Goal: Information Seeking & Learning: Understand process/instructions

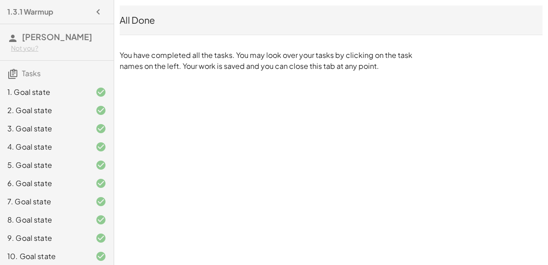
click at [68, 90] on div "1. Goal state" at bounding box center [44, 92] width 74 height 11
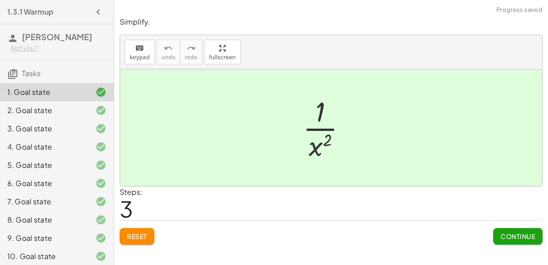
click at [77, 113] on div "2. Goal state" at bounding box center [44, 110] width 74 height 11
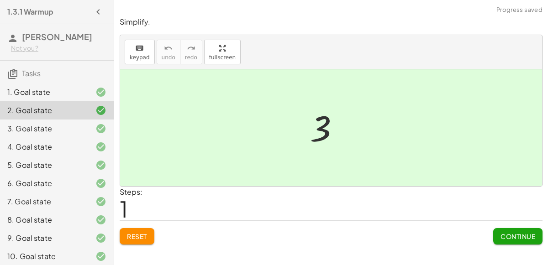
click at [147, 230] on button "Reset" at bounding box center [137, 236] width 35 height 16
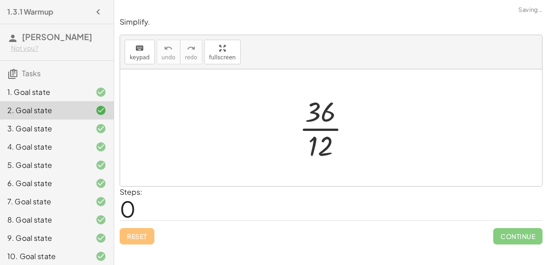
click at [318, 130] on div at bounding box center [328, 128] width 68 height 70
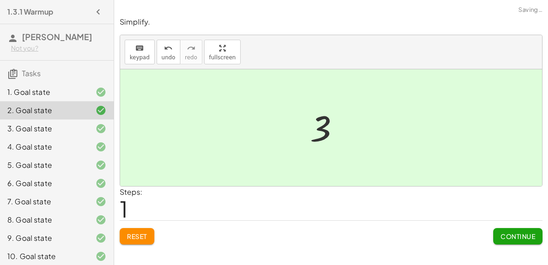
click at [527, 238] on span "Continue" at bounding box center [517, 236] width 35 height 8
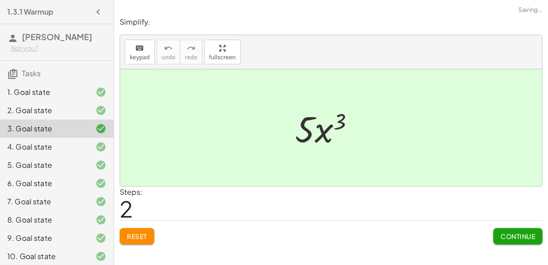
click at [126, 234] on button "Reset" at bounding box center [137, 236] width 35 height 16
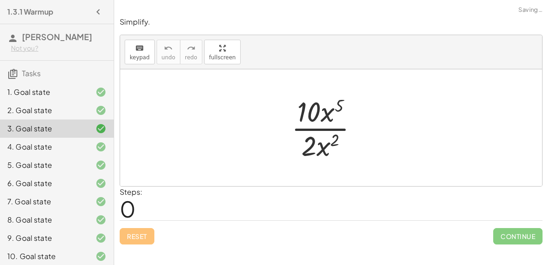
click at [326, 125] on div at bounding box center [328, 128] width 83 height 70
click at [326, 126] on div at bounding box center [328, 128] width 83 height 70
drag, startPoint x: 328, startPoint y: 150, endPoint x: 331, endPoint y: 125, distance: 25.8
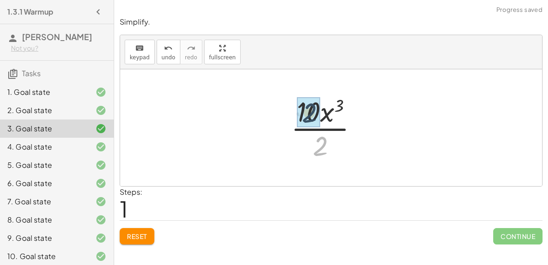
drag, startPoint x: 321, startPoint y: 147, endPoint x: 310, endPoint y: 113, distance: 35.1
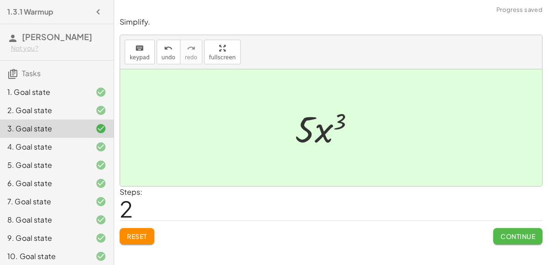
click at [503, 240] on button "Continue" at bounding box center [517, 236] width 49 height 16
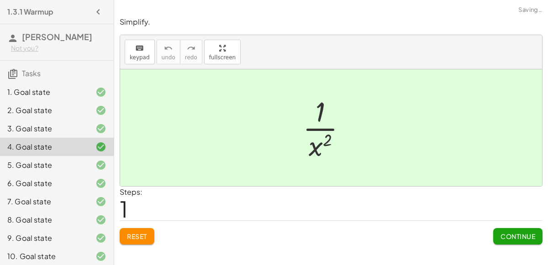
click at [142, 241] on button "Reset" at bounding box center [137, 236] width 35 height 16
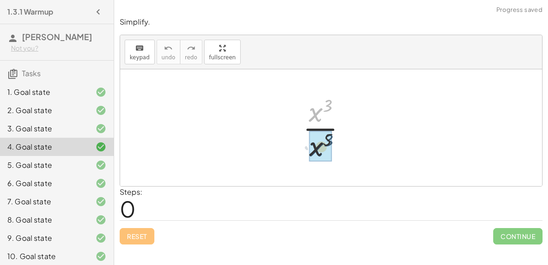
drag, startPoint x: 315, startPoint y: 116, endPoint x: 315, endPoint y: 153, distance: 37.4
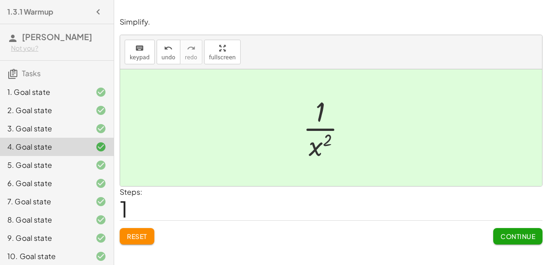
click at [501, 230] on button "Continue" at bounding box center [517, 236] width 49 height 16
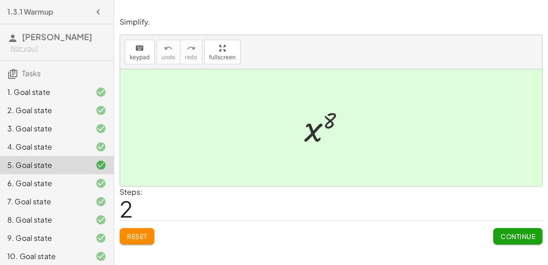
click at [35, 87] on div "1. Goal state" at bounding box center [44, 92] width 74 height 11
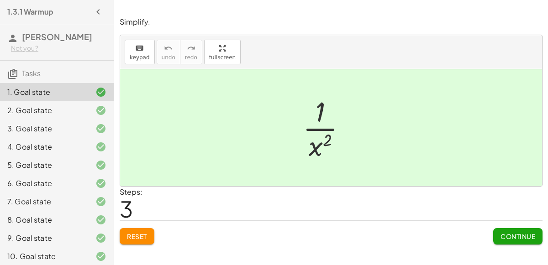
click at [129, 232] on span "Reset" at bounding box center [137, 236] width 20 height 8
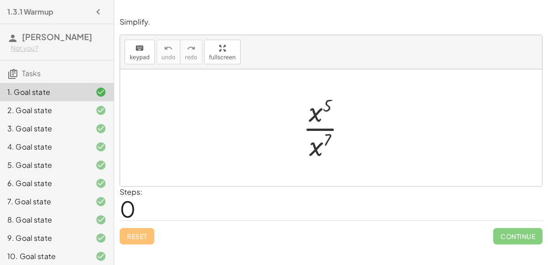
click at [311, 125] on div at bounding box center [328, 128] width 60 height 70
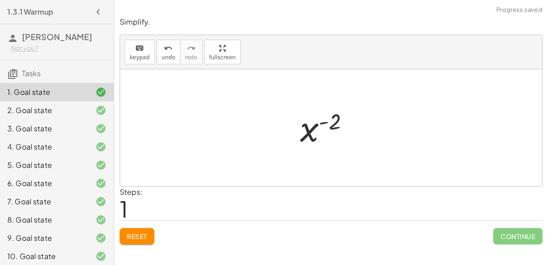
click at [143, 226] on div "Reset Continue" at bounding box center [331, 233] width 423 height 24
click at [143, 230] on button "Reset" at bounding box center [137, 236] width 35 height 16
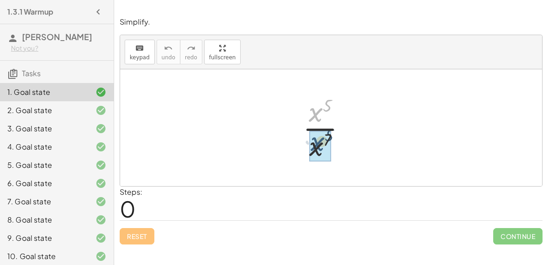
drag, startPoint x: 316, startPoint y: 112, endPoint x: 318, endPoint y: 144, distance: 32.0
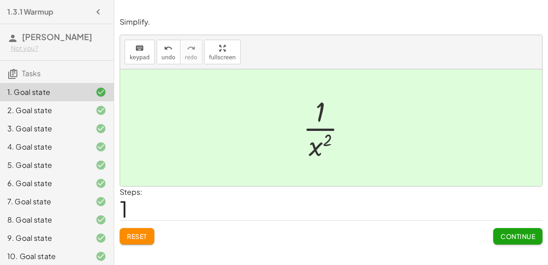
click at [68, 116] on div "2. Goal state" at bounding box center [57, 110] width 114 height 18
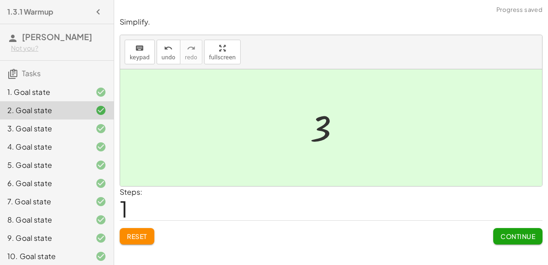
click at [150, 236] on button "Reset" at bounding box center [137, 236] width 35 height 16
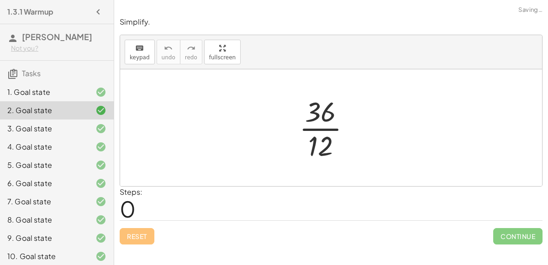
click at [307, 128] on div at bounding box center [328, 128] width 68 height 70
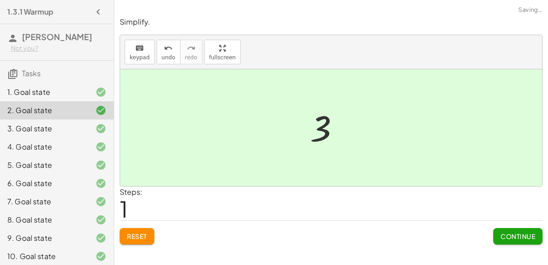
click at [507, 231] on button "Continue" at bounding box center [517, 236] width 49 height 16
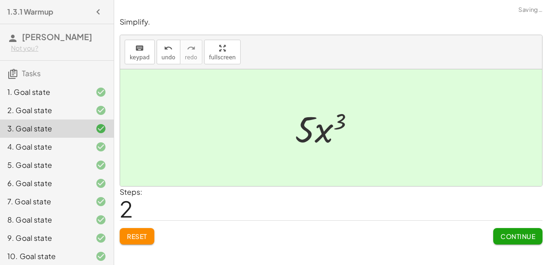
click at [135, 235] on span "Reset" at bounding box center [137, 236] width 20 height 8
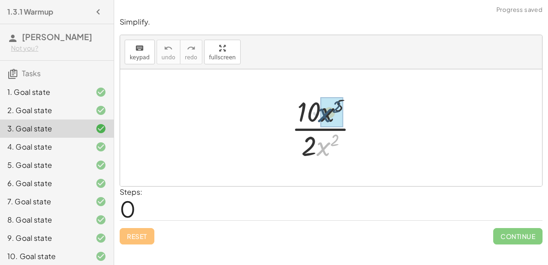
drag, startPoint x: 327, startPoint y: 148, endPoint x: 329, endPoint y: 115, distance: 33.0
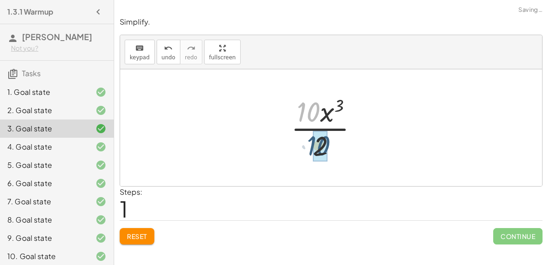
drag, startPoint x: 311, startPoint y: 107, endPoint x: 321, endPoint y: 142, distance: 35.7
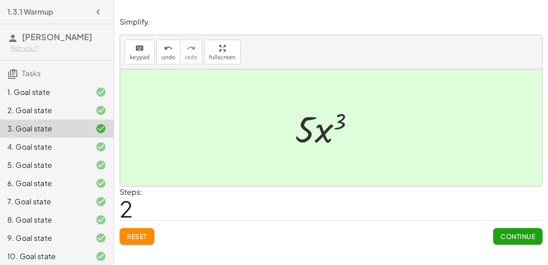
click at [134, 230] on button "Reset" at bounding box center [137, 236] width 35 height 16
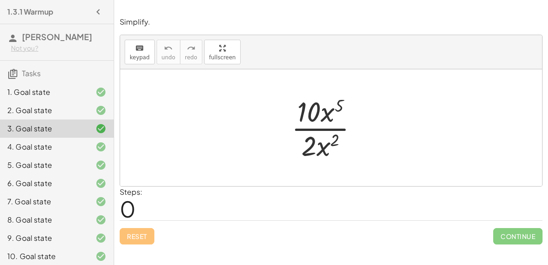
click at [15, 92] on div "1. Goal state" at bounding box center [44, 92] width 74 height 11
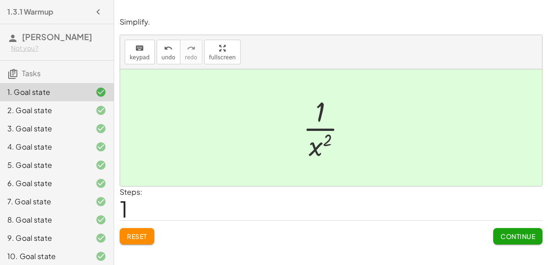
click at [510, 232] on span "Continue" at bounding box center [517, 236] width 35 height 8
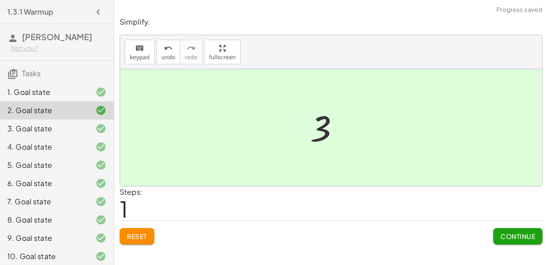
click at [151, 233] on button "Reset" at bounding box center [137, 236] width 35 height 16
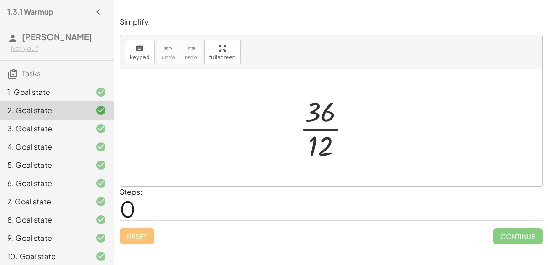
click at [318, 129] on div at bounding box center [328, 128] width 68 height 70
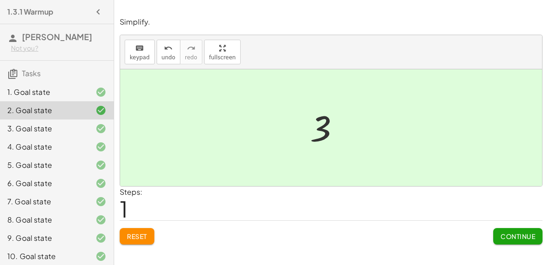
click at [519, 236] on span "Continue" at bounding box center [517, 236] width 35 height 8
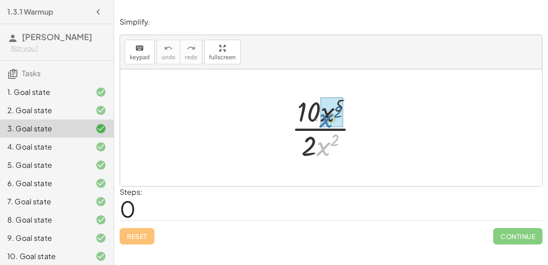
drag, startPoint x: 327, startPoint y: 146, endPoint x: 331, endPoint y: 118, distance: 28.1
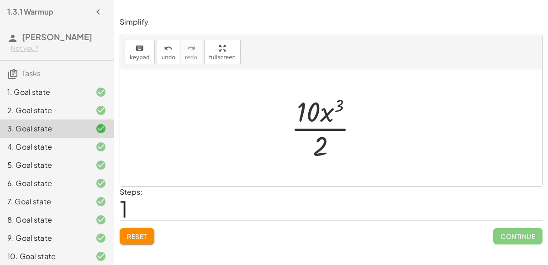
click at [89, 88] on div at bounding box center [94, 92] width 26 height 11
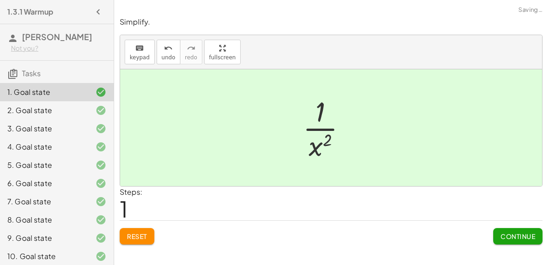
click at [62, 108] on div "2. Goal state" at bounding box center [44, 110] width 74 height 11
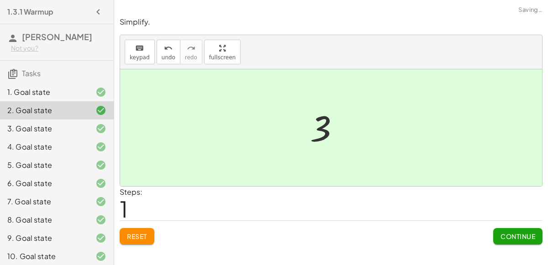
click at [17, 140] on div "4. Goal state" at bounding box center [57, 147] width 114 height 18
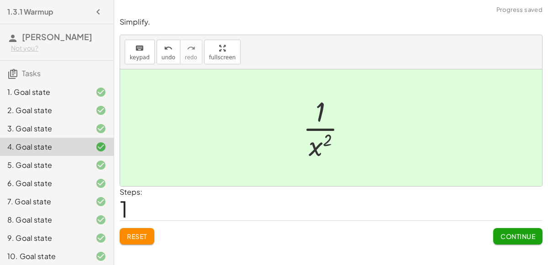
click at [59, 158] on div "5. Goal state" at bounding box center [57, 165] width 114 height 18
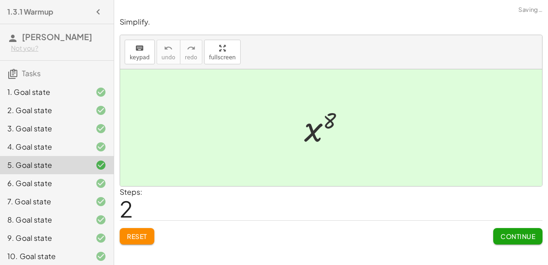
click at [35, 135] on div "3. Goal state" at bounding box center [57, 129] width 114 height 18
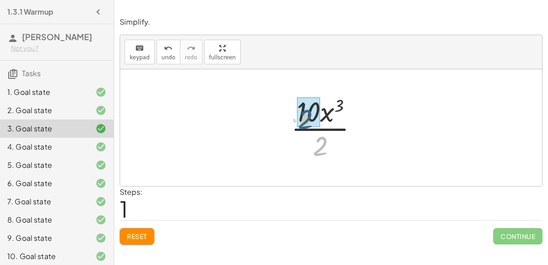
drag, startPoint x: 321, startPoint y: 141, endPoint x: 307, endPoint y: 114, distance: 30.6
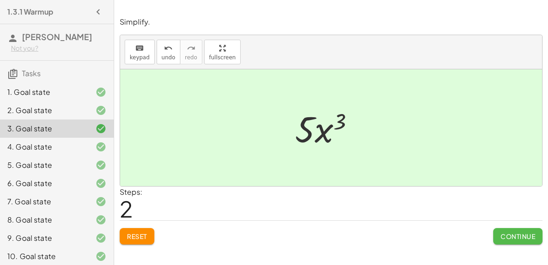
click at [518, 240] on button "Continue" at bounding box center [517, 236] width 49 height 16
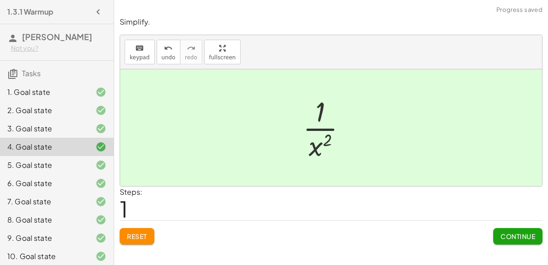
click at [147, 235] on span "Reset" at bounding box center [137, 236] width 20 height 8
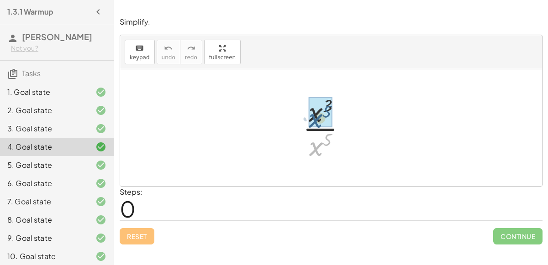
drag, startPoint x: 310, startPoint y: 153, endPoint x: 310, endPoint y: 125, distance: 28.3
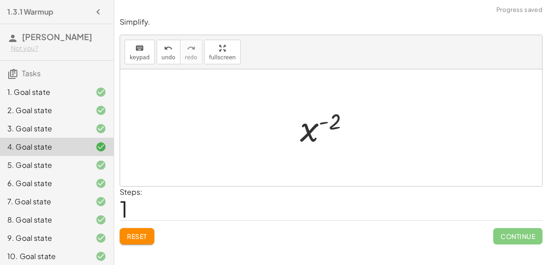
click at [145, 232] on span "Reset" at bounding box center [137, 236] width 20 height 8
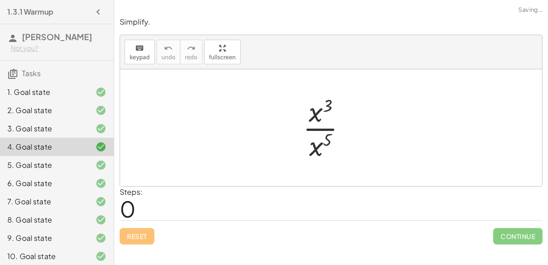
click at [329, 140] on div at bounding box center [328, 128] width 60 height 70
click at [328, 140] on div at bounding box center [328, 128] width 60 height 70
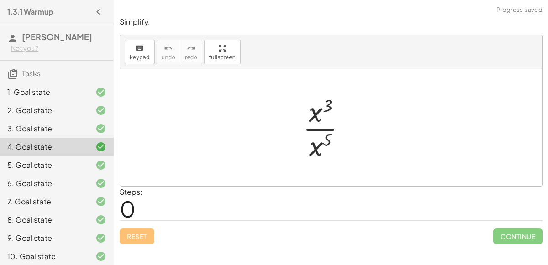
click at [312, 147] on div at bounding box center [328, 128] width 60 height 70
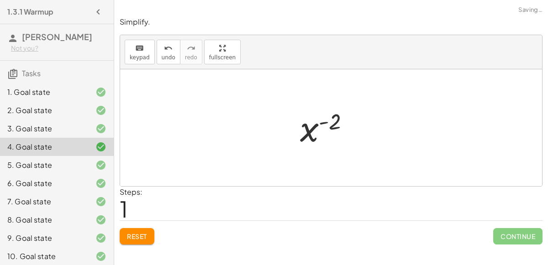
click at [326, 122] on div at bounding box center [328, 127] width 66 height 45
click at [131, 232] on span "Reset" at bounding box center [137, 236] width 20 height 8
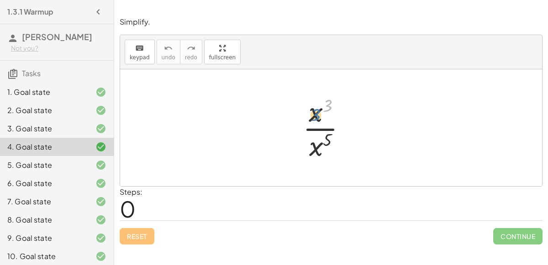
drag, startPoint x: 327, startPoint y: 107, endPoint x: 318, endPoint y: 117, distance: 13.2
click at [318, 117] on div at bounding box center [328, 128] width 60 height 70
click at [315, 126] on div at bounding box center [328, 128] width 60 height 70
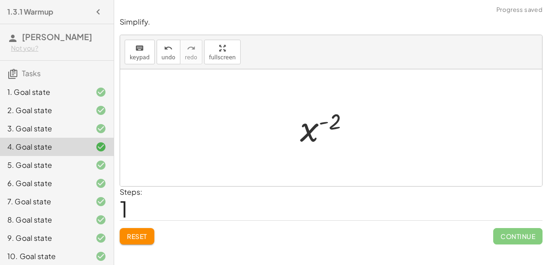
click at [145, 238] on span "Reset" at bounding box center [137, 236] width 20 height 8
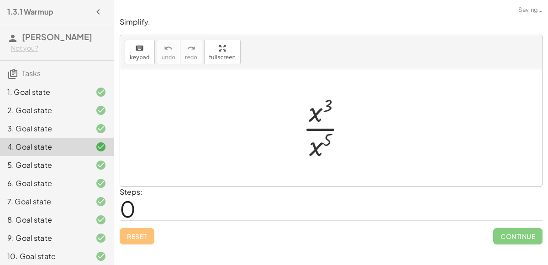
click at [312, 151] on div at bounding box center [328, 128] width 60 height 70
click at [312, 151] on div "· x 3 · x 5 ( + − ) - 2 · x 3 · x 5 x ( + 3 − 5 )" at bounding box center [331, 128] width 90 height 50
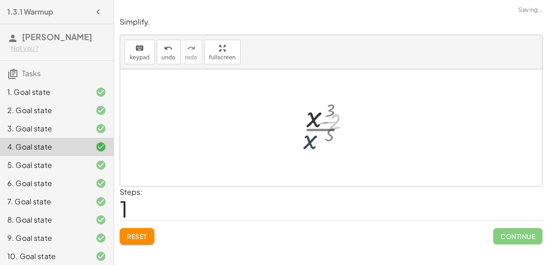
click at [312, 151] on div "· x 3 · x 5 ( + − ) - 2 · x 3 · x 5 x ( + 3 − 5 )" at bounding box center [331, 128] width 90 height 50
click at [142, 231] on button "Reset" at bounding box center [137, 236] width 35 height 16
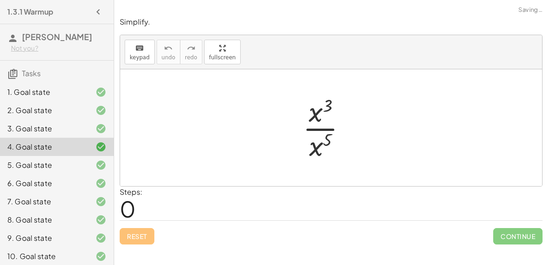
click at [314, 112] on div at bounding box center [328, 128] width 60 height 70
click at [314, 152] on div at bounding box center [328, 128] width 60 height 70
click at [314, 152] on div at bounding box center [331, 127] width 422 height 117
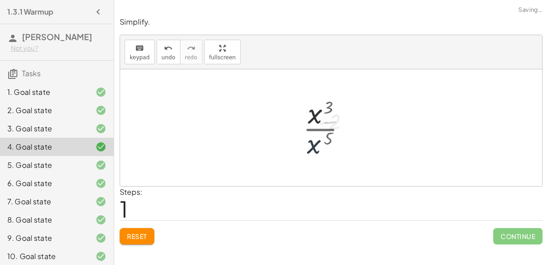
click at [314, 152] on div at bounding box center [331, 127] width 422 height 117
click at [144, 233] on span "Reset" at bounding box center [137, 236] width 20 height 8
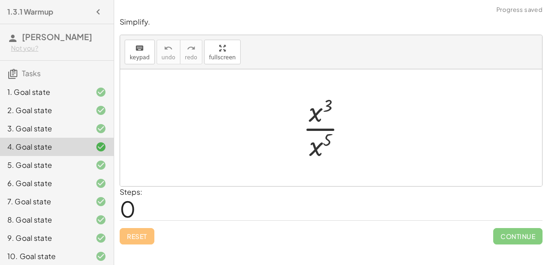
click at [100, 162] on icon at bounding box center [100, 165] width 11 height 11
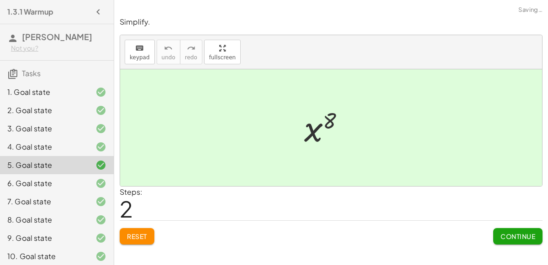
click at [149, 231] on button "Reset" at bounding box center [137, 236] width 35 height 16
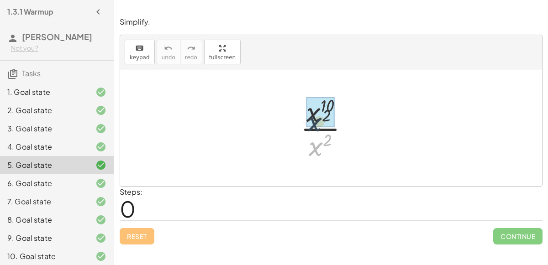
drag, startPoint x: 319, startPoint y: 145, endPoint x: 317, endPoint y: 116, distance: 29.3
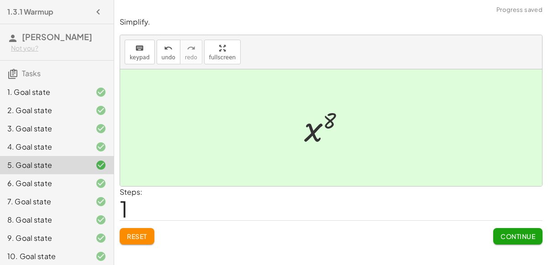
click at [151, 236] on button "Reset" at bounding box center [137, 236] width 35 height 16
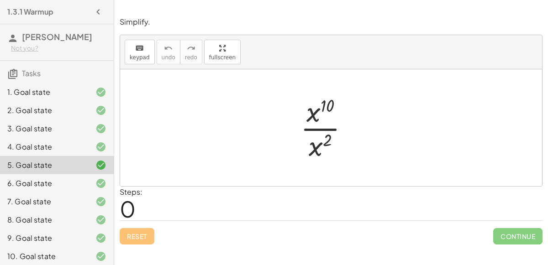
click at [151, 236] on div "Reset Continue" at bounding box center [331, 233] width 423 height 24
drag, startPoint x: 315, startPoint y: 150, endPoint x: 314, endPoint y: 108, distance: 42.0
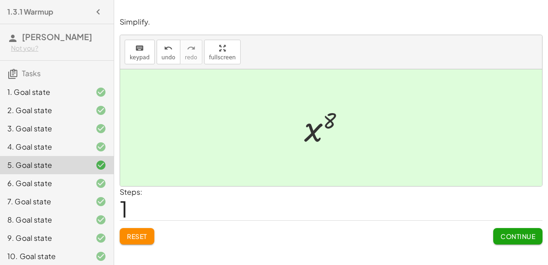
click at [495, 235] on button "Continue" at bounding box center [517, 236] width 49 height 16
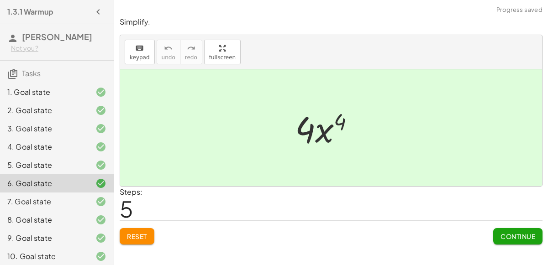
click at [148, 234] on button "Reset" at bounding box center [137, 236] width 35 height 16
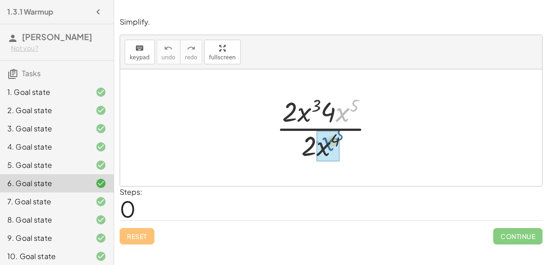
drag, startPoint x: 338, startPoint y: 112, endPoint x: 322, endPoint y: 143, distance: 35.1
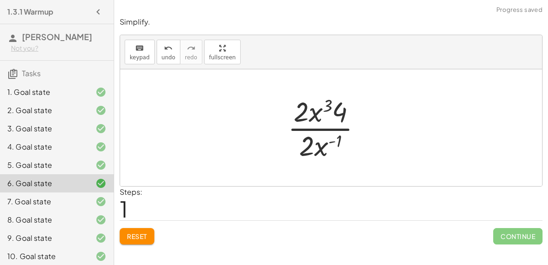
click at [331, 142] on div at bounding box center [328, 128] width 90 height 70
click at [141, 231] on button "Reset" at bounding box center [137, 236] width 35 height 16
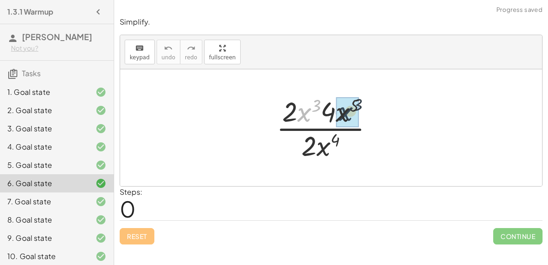
drag, startPoint x: 305, startPoint y: 116, endPoint x: 347, endPoint y: 116, distance: 41.5
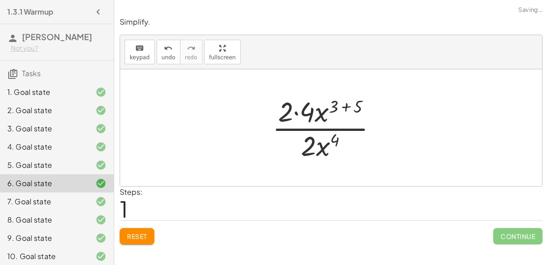
click at [345, 107] on div at bounding box center [328, 128] width 121 height 70
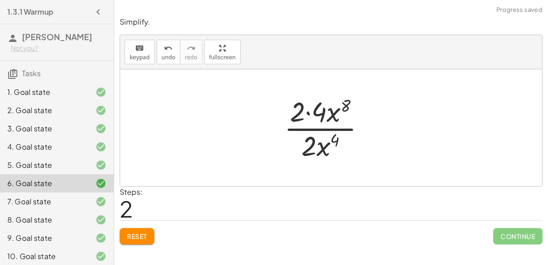
click at [309, 112] on div at bounding box center [328, 128] width 98 height 70
drag, startPoint x: 336, startPoint y: 106, endPoint x: 333, endPoint y: 138, distance: 32.1
click at [333, 138] on div at bounding box center [328, 128] width 78 height 70
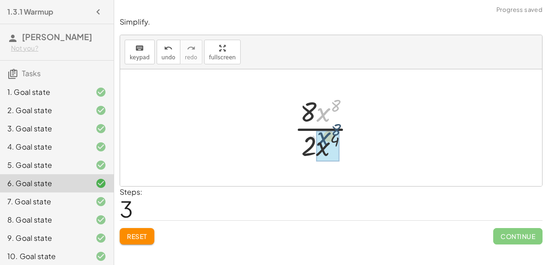
drag, startPoint x: 326, startPoint y: 116, endPoint x: 327, endPoint y: 147, distance: 32.0
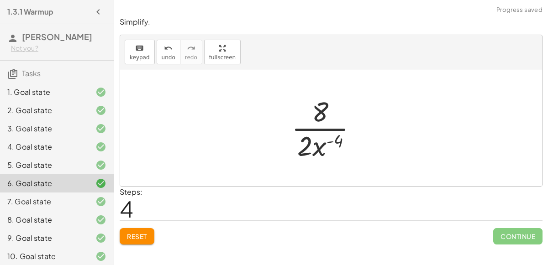
click at [333, 139] on div at bounding box center [328, 128] width 83 height 70
click at [331, 140] on div at bounding box center [328, 128] width 83 height 70
drag, startPoint x: 305, startPoint y: 146, endPoint x: 315, endPoint y: 121, distance: 26.3
click at [322, 129] on div at bounding box center [328, 128] width 68 height 70
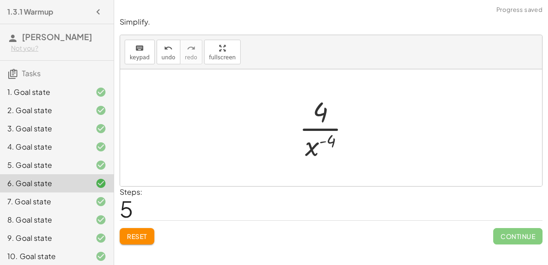
click at [151, 229] on button "Reset" at bounding box center [137, 236] width 35 height 16
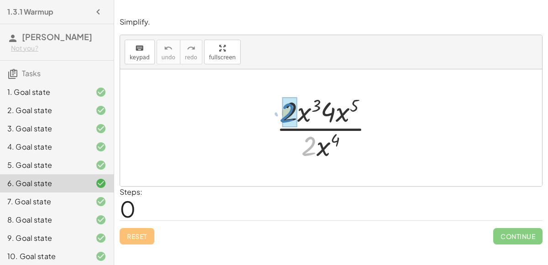
drag, startPoint x: 308, startPoint y: 145, endPoint x: 286, endPoint y: 112, distance: 39.5
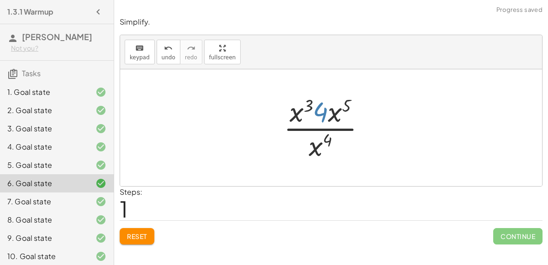
click at [321, 115] on div at bounding box center [328, 128] width 99 height 70
drag, startPoint x: 295, startPoint y: 114, endPoint x: 335, endPoint y: 112, distance: 40.2
click at [334, 106] on div at bounding box center [329, 128] width 100 height 70
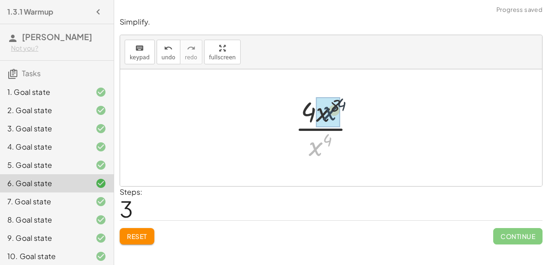
drag, startPoint x: 318, startPoint y: 146, endPoint x: 331, endPoint y: 111, distance: 37.4
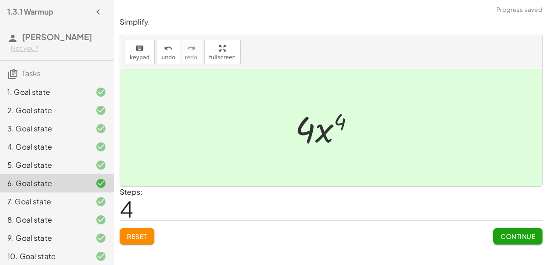
click at [148, 228] on button "Reset" at bounding box center [137, 236] width 35 height 16
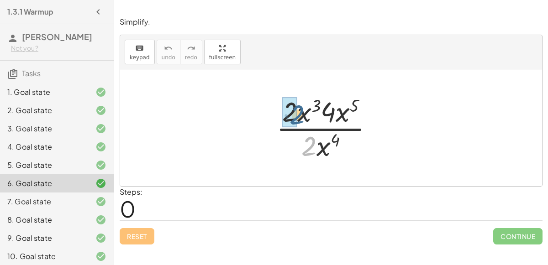
drag, startPoint x: 305, startPoint y: 153, endPoint x: 291, endPoint y: 121, distance: 34.5
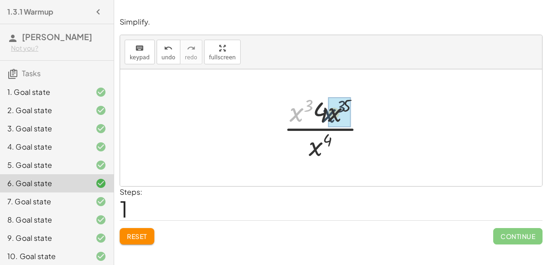
drag, startPoint x: 296, startPoint y: 115, endPoint x: 333, endPoint y: 117, distance: 37.0
click at [335, 109] on div at bounding box center [329, 128] width 100 height 70
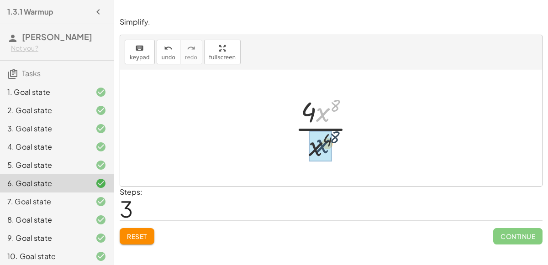
drag, startPoint x: 319, startPoint y: 116, endPoint x: 317, endPoint y: 147, distance: 31.1
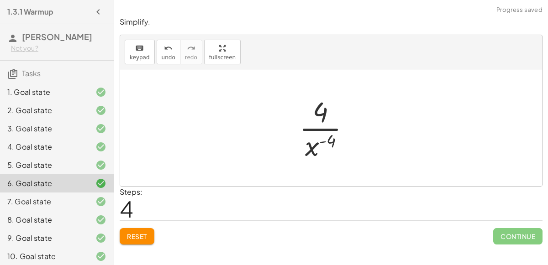
click at [315, 127] on div at bounding box center [328, 128] width 68 height 70
click at [141, 232] on span "Reset" at bounding box center [137, 236] width 20 height 8
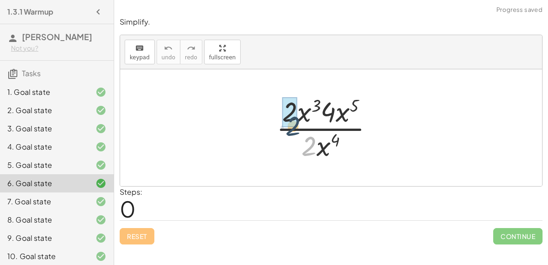
drag, startPoint x: 310, startPoint y: 148, endPoint x: 293, endPoint y: 123, distance: 30.8
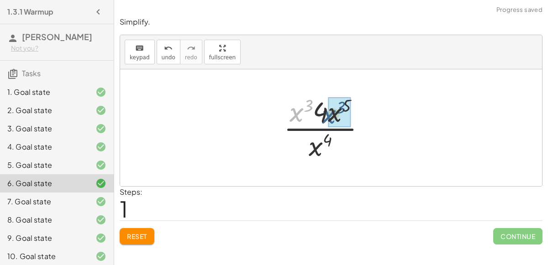
drag, startPoint x: 298, startPoint y: 112, endPoint x: 330, endPoint y: 113, distance: 32.4
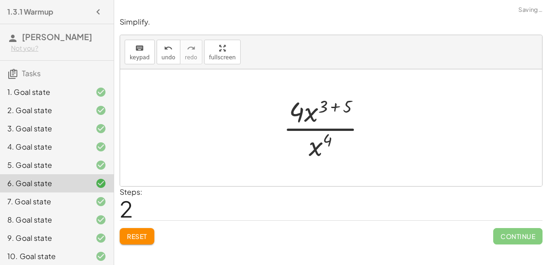
click at [336, 107] on div at bounding box center [329, 128] width 100 height 70
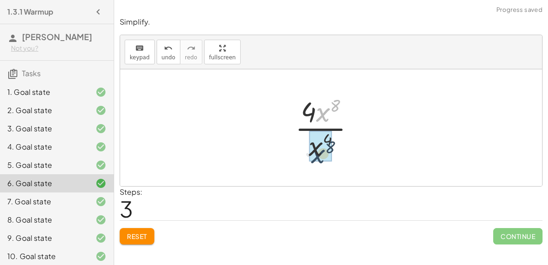
drag, startPoint x: 325, startPoint y: 111, endPoint x: 319, endPoint y: 152, distance: 40.6
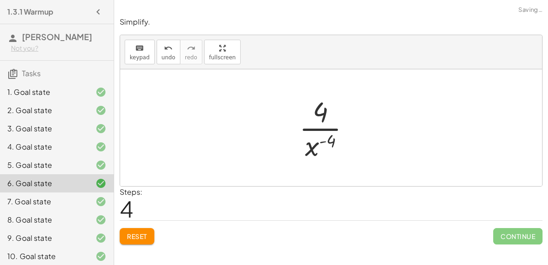
click at [321, 140] on div at bounding box center [328, 128] width 68 height 70
click at [142, 228] on button "Reset" at bounding box center [137, 236] width 35 height 16
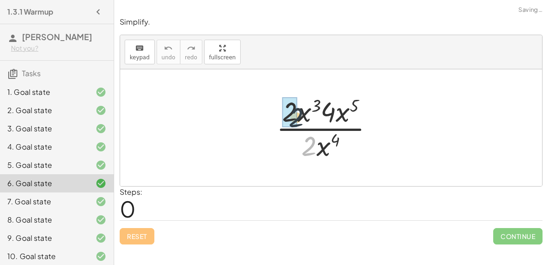
drag, startPoint x: 305, startPoint y: 141, endPoint x: 292, endPoint y: 110, distance: 33.5
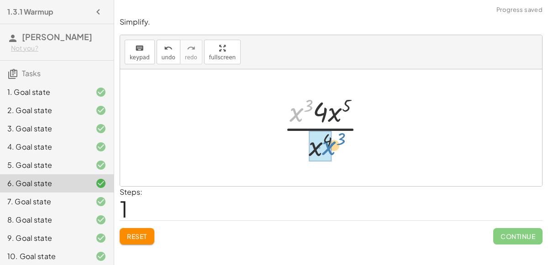
drag, startPoint x: 295, startPoint y: 116, endPoint x: 323, endPoint y: 149, distance: 43.5
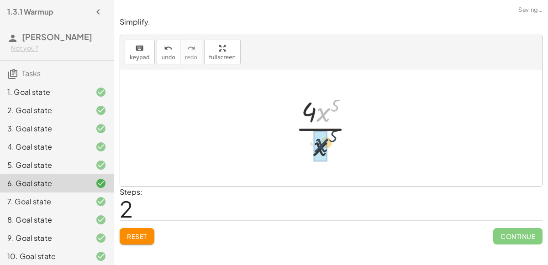
drag, startPoint x: 326, startPoint y: 112, endPoint x: 323, endPoint y: 147, distance: 35.2
click at [325, 141] on div at bounding box center [328, 128] width 68 height 70
click at [140, 228] on button "Reset" at bounding box center [137, 236] width 35 height 16
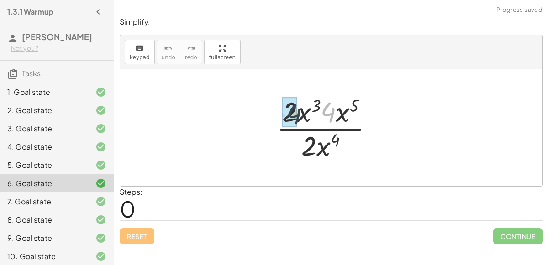
drag, startPoint x: 329, startPoint y: 110, endPoint x: 289, endPoint y: 112, distance: 39.3
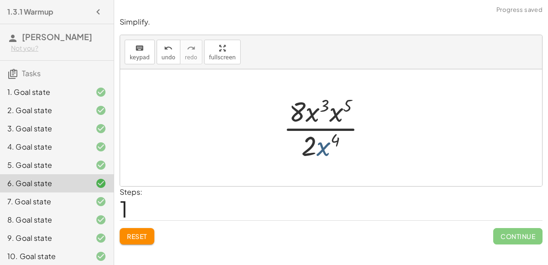
click at [326, 147] on div at bounding box center [329, 128] width 100 height 70
drag, startPoint x: 317, startPoint y: 115, endPoint x: 333, endPoint y: 116, distance: 15.6
click at [336, 107] on div at bounding box center [328, 128] width 101 height 70
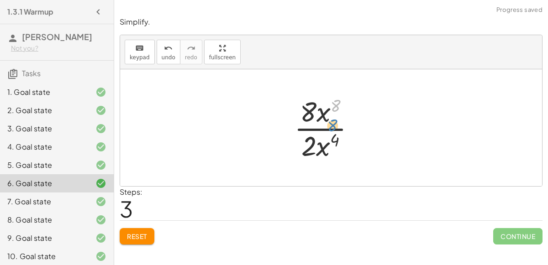
drag, startPoint x: 335, startPoint y: 105, endPoint x: 333, endPoint y: 121, distance: 16.1
click at [333, 121] on div at bounding box center [328, 128] width 78 height 70
drag, startPoint x: 325, startPoint y: 115, endPoint x: 322, endPoint y: 152, distance: 37.1
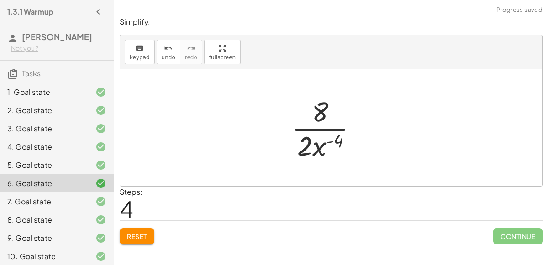
click at [328, 142] on div at bounding box center [328, 128] width 83 height 70
drag, startPoint x: 318, startPoint y: 148, endPoint x: 326, endPoint y: 115, distance: 34.6
click at [326, 115] on div at bounding box center [328, 128] width 83 height 70
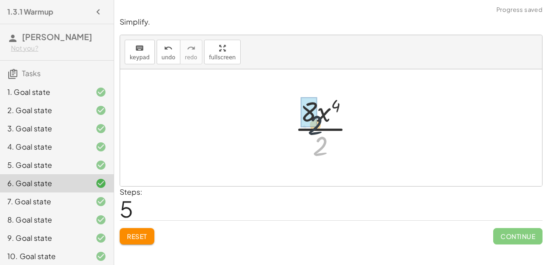
drag, startPoint x: 319, startPoint y: 141, endPoint x: 311, endPoint y: 114, distance: 28.0
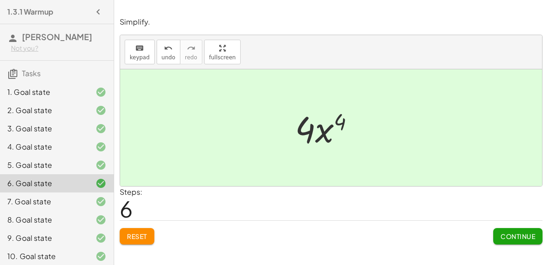
click at [501, 238] on span "Continue" at bounding box center [517, 236] width 35 height 8
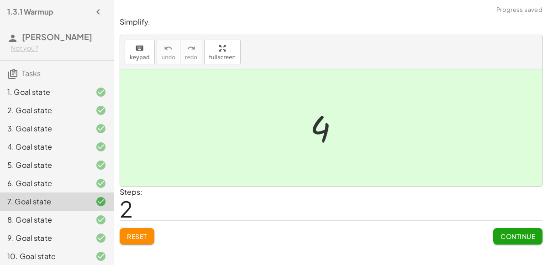
click at [148, 236] on button "Reset" at bounding box center [137, 236] width 35 height 16
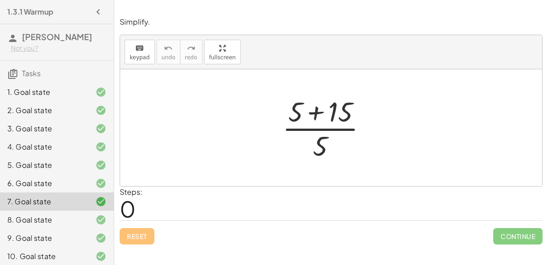
click at [317, 110] on div at bounding box center [328, 128] width 101 height 70
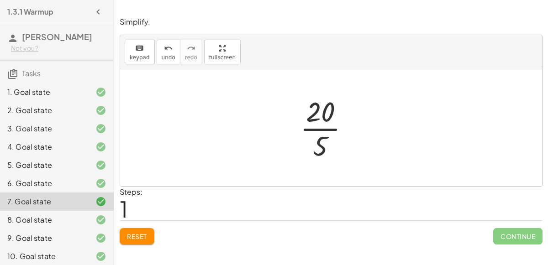
click at [321, 129] on div at bounding box center [328, 128] width 66 height 70
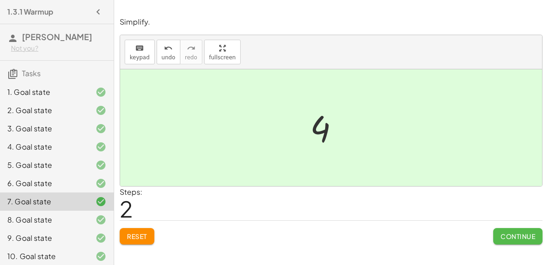
click at [528, 236] on span "Continue" at bounding box center [517, 236] width 35 height 8
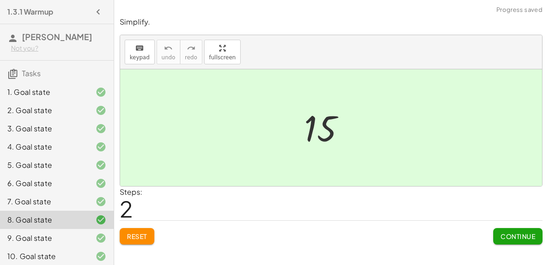
click at [129, 239] on span "Reset" at bounding box center [137, 236] width 20 height 8
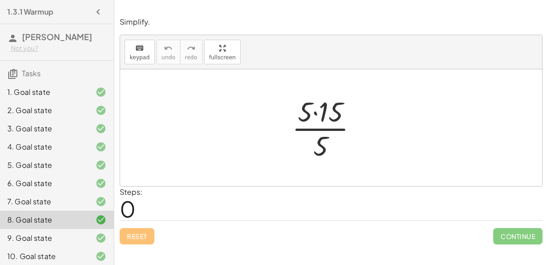
click at [316, 112] on div at bounding box center [328, 128] width 82 height 70
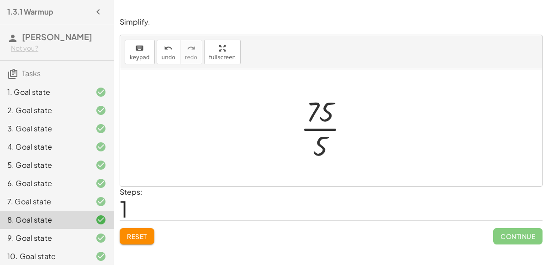
click at [324, 121] on div at bounding box center [328, 128] width 64 height 70
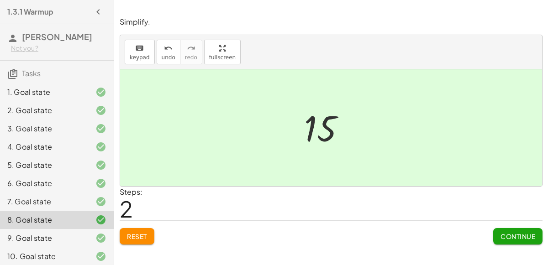
click at [504, 240] on button "Continue" at bounding box center [517, 236] width 49 height 16
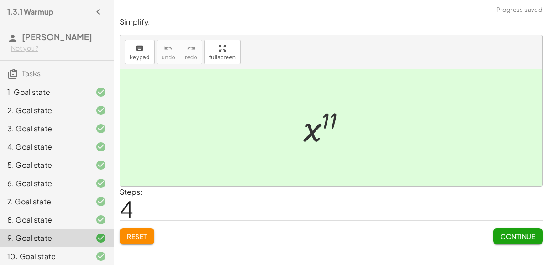
click at [138, 242] on button "Reset" at bounding box center [137, 236] width 35 height 16
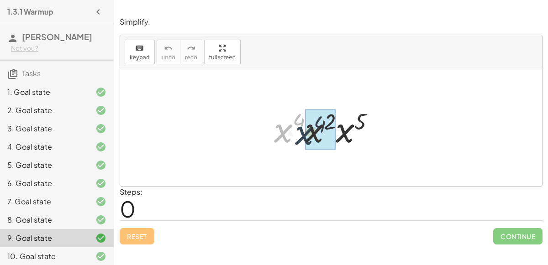
drag, startPoint x: 287, startPoint y: 130, endPoint x: 308, endPoint y: 131, distance: 21.0
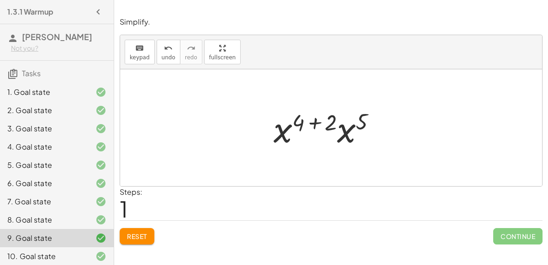
click at [315, 121] on div at bounding box center [328, 128] width 119 height 47
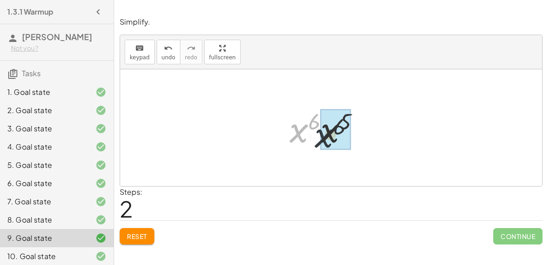
drag, startPoint x: 303, startPoint y: 126, endPoint x: 333, endPoint y: 131, distance: 30.1
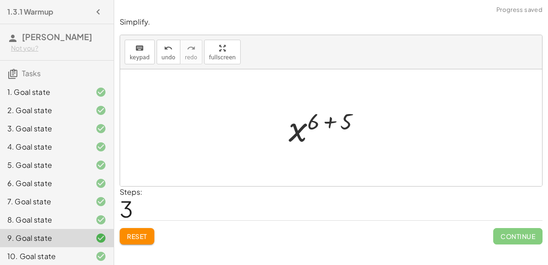
click at [329, 122] on div at bounding box center [328, 127] width 88 height 45
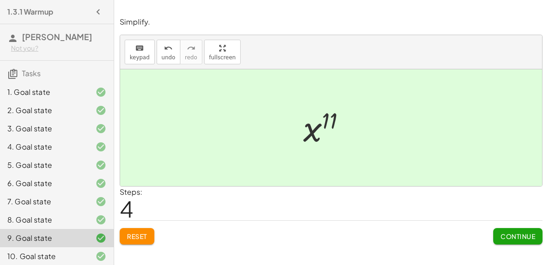
click at [527, 241] on button "Continue" at bounding box center [517, 236] width 49 height 16
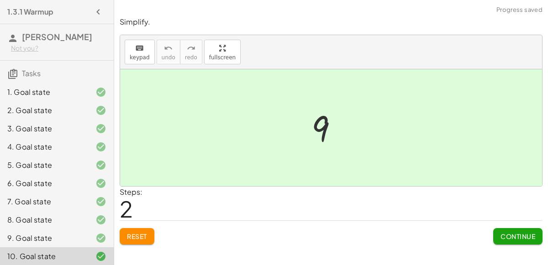
click at [150, 238] on button "Reset" at bounding box center [137, 236] width 35 height 16
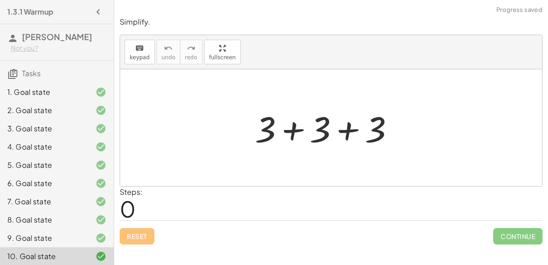
click at [289, 132] on div at bounding box center [328, 128] width 156 height 47
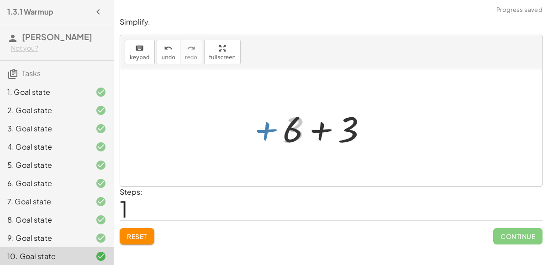
click at [321, 132] on div at bounding box center [328, 128] width 100 height 47
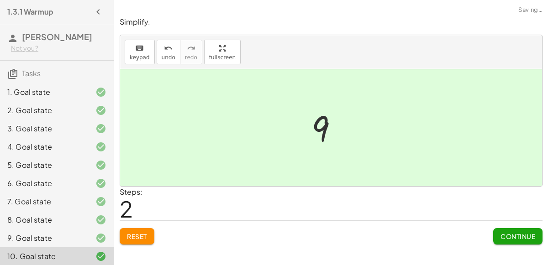
click at [503, 232] on span "Continue" at bounding box center [517, 236] width 35 height 8
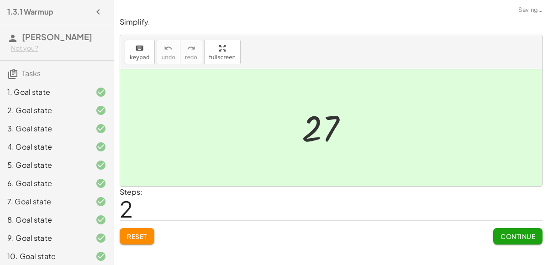
click at [138, 234] on span "Reset" at bounding box center [137, 236] width 20 height 8
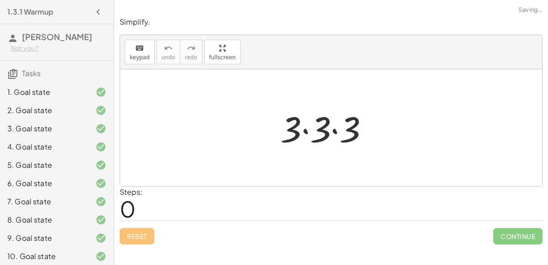
click at [305, 128] on div at bounding box center [328, 128] width 105 height 47
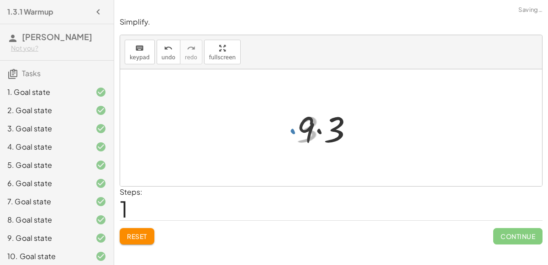
click at [305, 128] on div at bounding box center [328, 128] width 73 height 47
click at [317, 130] on div at bounding box center [328, 128] width 73 height 47
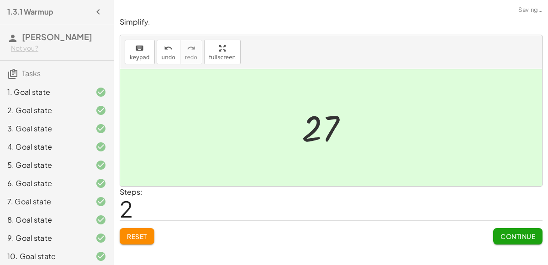
click at [510, 236] on span "Continue" at bounding box center [517, 236] width 35 height 8
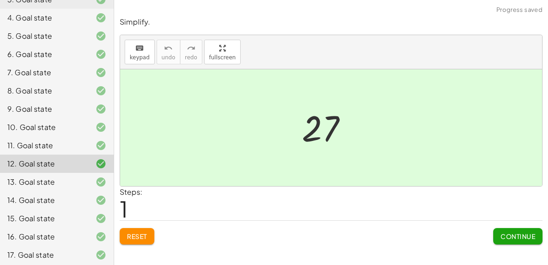
scroll to position [160, 0]
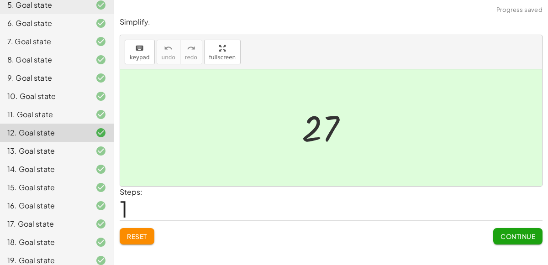
click at [134, 236] on span "Reset" at bounding box center [137, 236] width 20 height 8
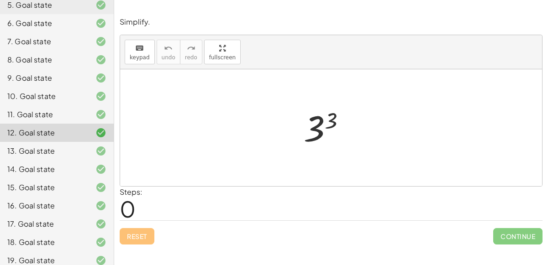
click at [318, 141] on div at bounding box center [328, 127] width 58 height 45
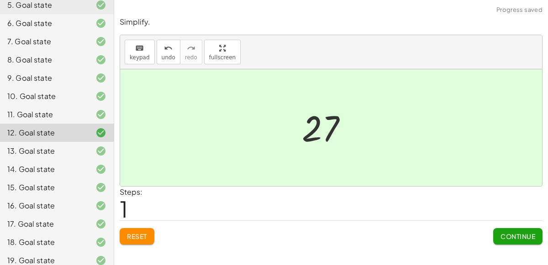
click at [526, 241] on button "Continue" at bounding box center [517, 236] width 49 height 16
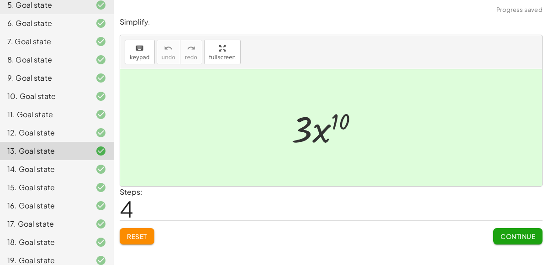
click at [135, 234] on span "Reset" at bounding box center [137, 236] width 20 height 8
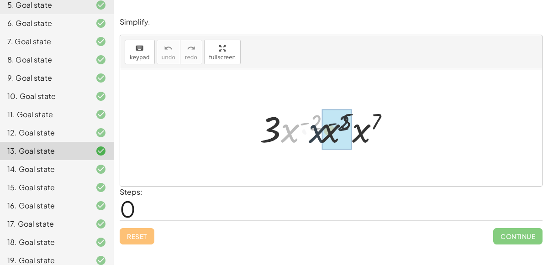
drag, startPoint x: 287, startPoint y: 128, endPoint x: 320, endPoint y: 126, distance: 32.5
click at [320, 126] on div at bounding box center [328, 128] width 146 height 47
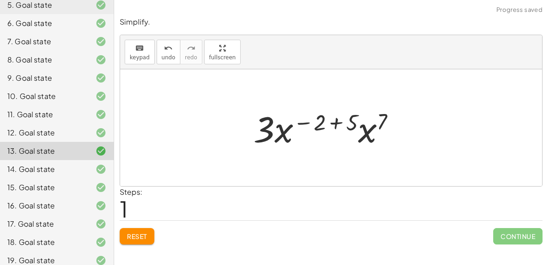
click at [335, 123] on div at bounding box center [328, 128] width 158 height 47
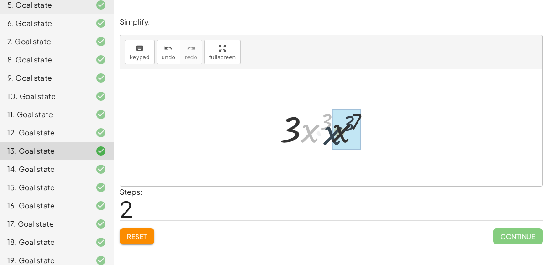
drag, startPoint x: 312, startPoint y: 132, endPoint x: 336, endPoint y: 133, distance: 24.2
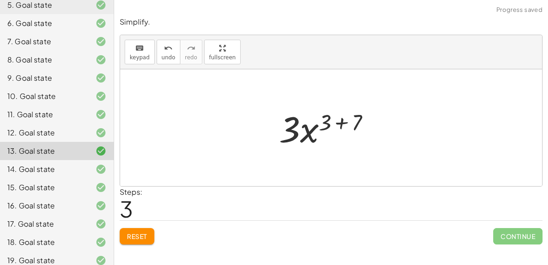
click at [340, 123] on div at bounding box center [328, 128] width 108 height 47
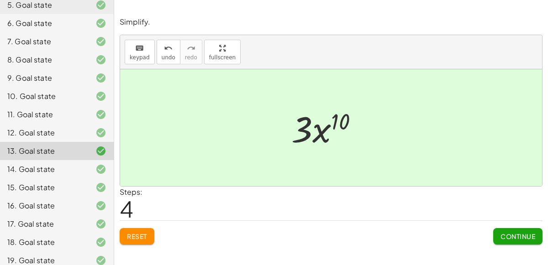
click at [512, 236] on span "Continue" at bounding box center [517, 236] width 35 height 8
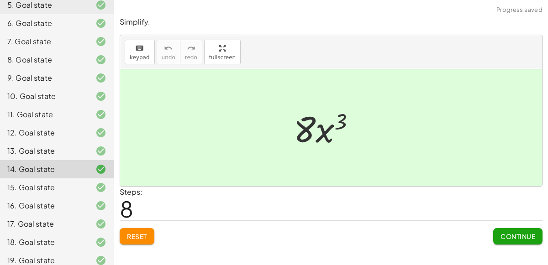
click at [138, 234] on span "Reset" at bounding box center [137, 236] width 20 height 8
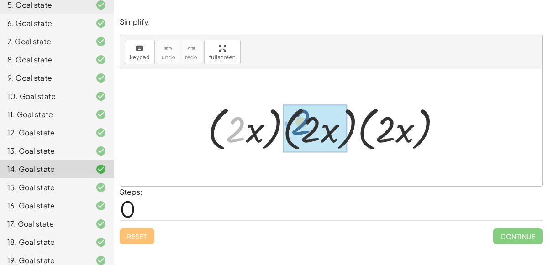
drag, startPoint x: 240, startPoint y: 136, endPoint x: 305, endPoint y: 129, distance: 65.7
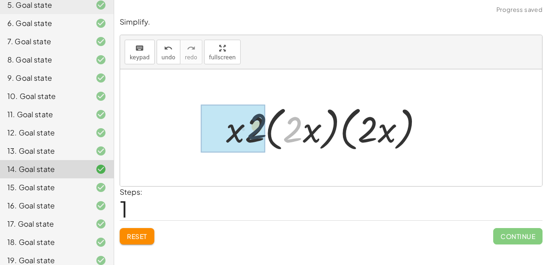
drag, startPoint x: 293, startPoint y: 133, endPoint x: 258, endPoint y: 131, distance: 35.2
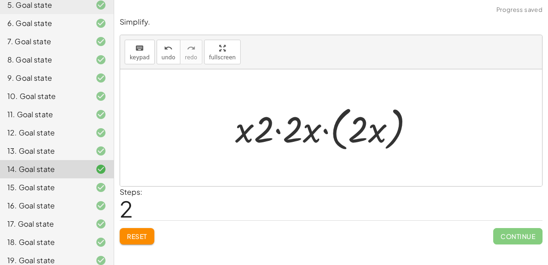
click at [278, 130] on div at bounding box center [328, 128] width 195 height 53
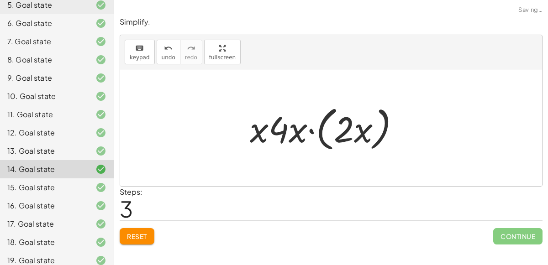
click at [310, 130] on div at bounding box center [328, 128] width 166 height 53
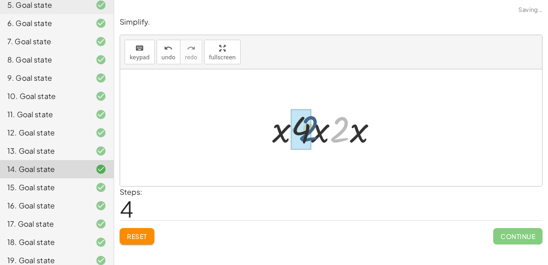
drag, startPoint x: 339, startPoint y: 134, endPoint x: 308, endPoint y: 134, distance: 31.1
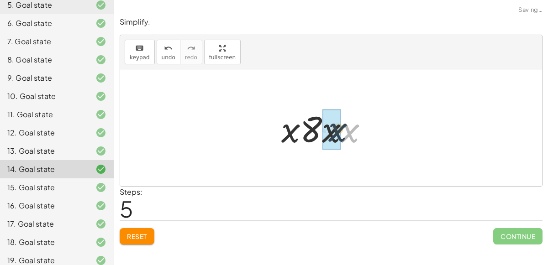
drag, startPoint x: 345, startPoint y: 134, endPoint x: 331, endPoint y: 133, distance: 14.6
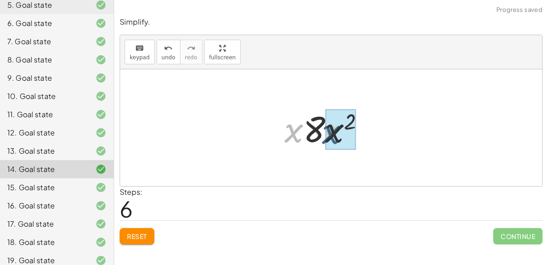
drag, startPoint x: 297, startPoint y: 132, endPoint x: 338, endPoint y: 132, distance: 41.1
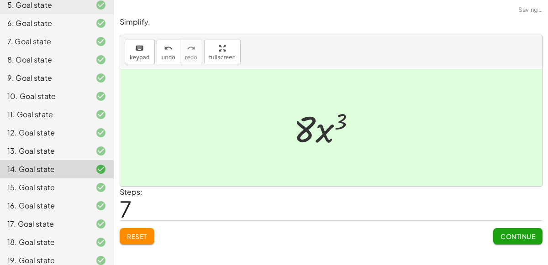
click at [138, 234] on span "Reset" at bounding box center [137, 236] width 20 height 8
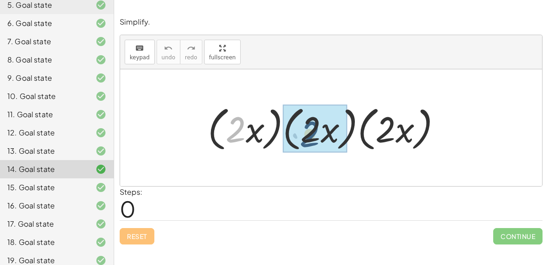
drag, startPoint x: 240, startPoint y: 127, endPoint x: 315, endPoint y: 131, distance: 75.4
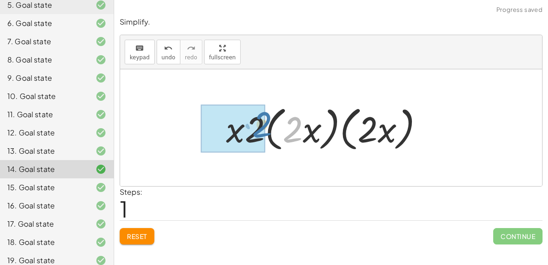
drag, startPoint x: 292, startPoint y: 133, endPoint x: 262, endPoint y: 128, distance: 30.5
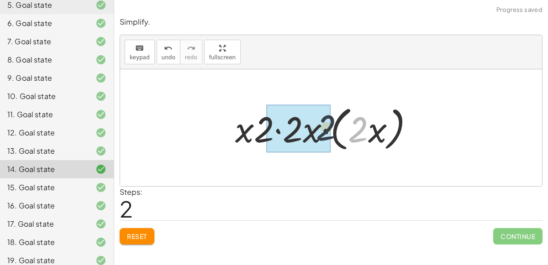
drag, startPoint x: 358, startPoint y: 130, endPoint x: 311, endPoint y: 128, distance: 46.6
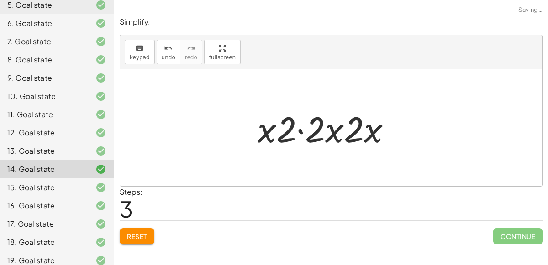
click at [299, 128] on div at bounding box center [328, 128] width 150 height 47
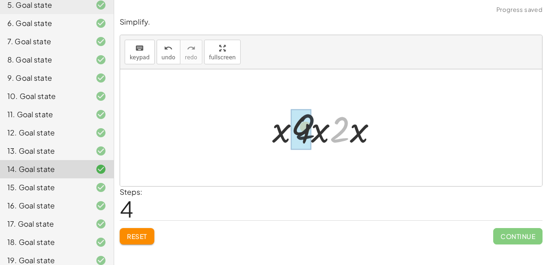
drag, startPoint x: 337, startPoint y: 132, endPoint x: 299, endPoint y: 129, distance: 38.5
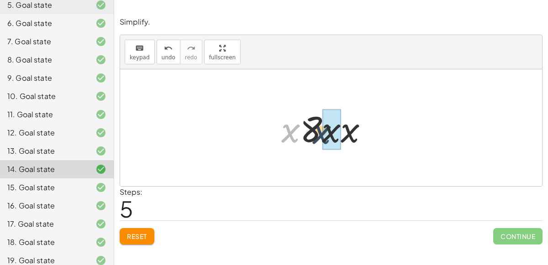
drag, startPoint x: 294, startPoint y: 131, endPoint x: 336, endPoint y: 132, distance: 42.0
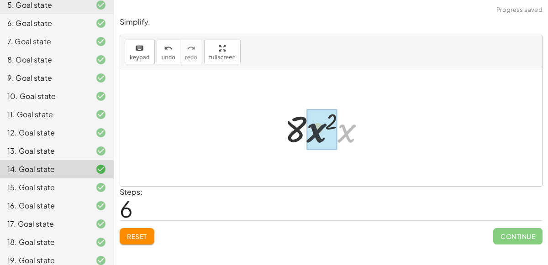
drag, startPoint x: 350, startPoint y: 131, endPoint x: 312, endPoint y: 131, distance: 37.9
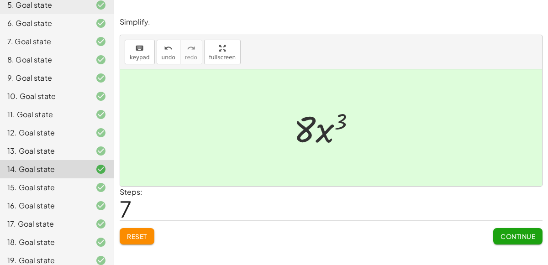
click at [526, 229] on button "Continue" at bounding box center [517, 236] width 49 height 16
